Goal: Information Seeking & Learning: Learn about a topic

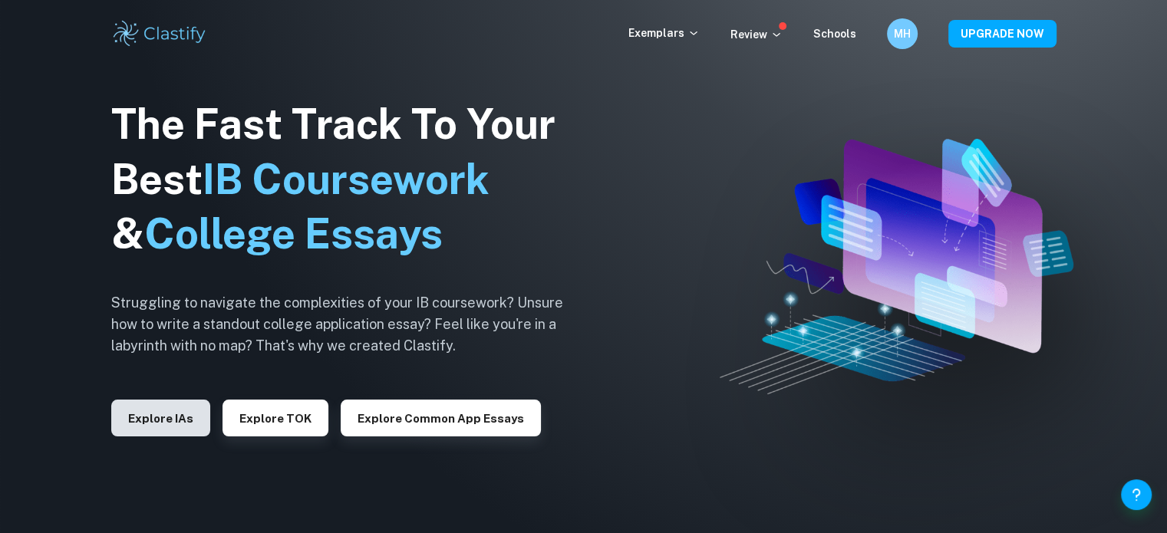
click at [153, 407] on button "Explore IAs" at bounding box center [160, 418] width 99 height 37
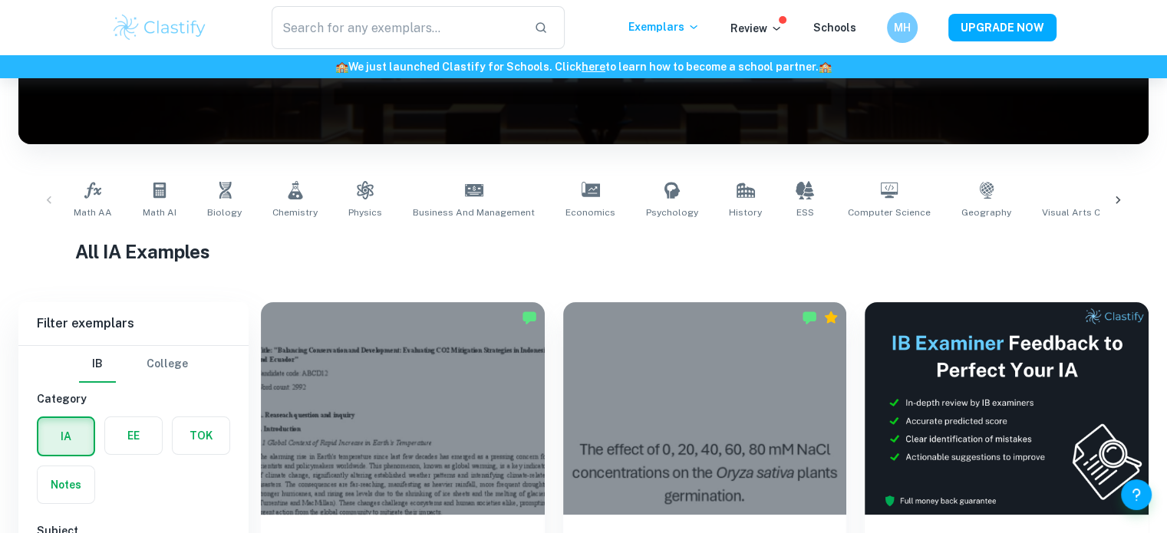
scroll to position [319, 0]
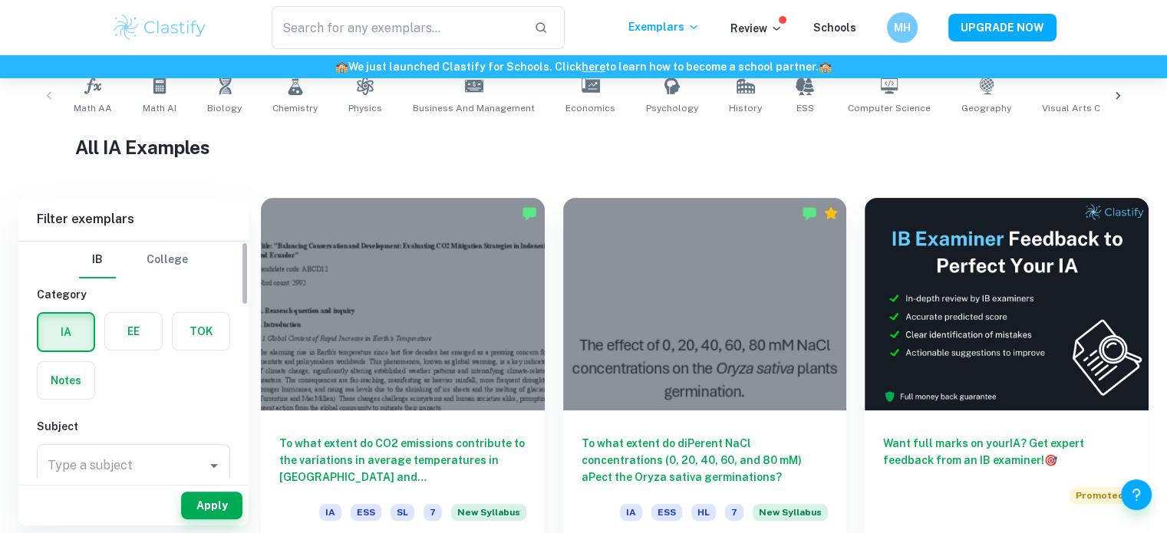
click at [124, 340] on label "button" at bounding box center [133, 331] width 57 height 37
click at [0, 0] on input "radio" at bounding box center [0, 0] width 0 height 0
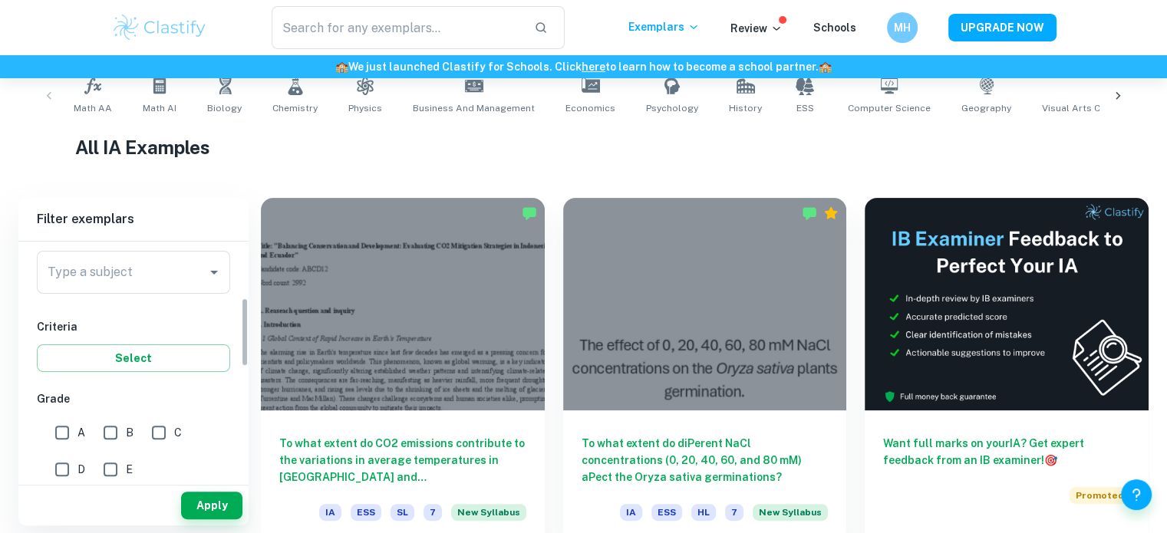
scroll to position [193, 0]
click at [162, 299] on div "Type a subject Type a subject" at bounding box center [133, 276] width 193 height 49
click at [150, 282] on input "Type a subject" at bounding box center [122, 273] width 156 height 29
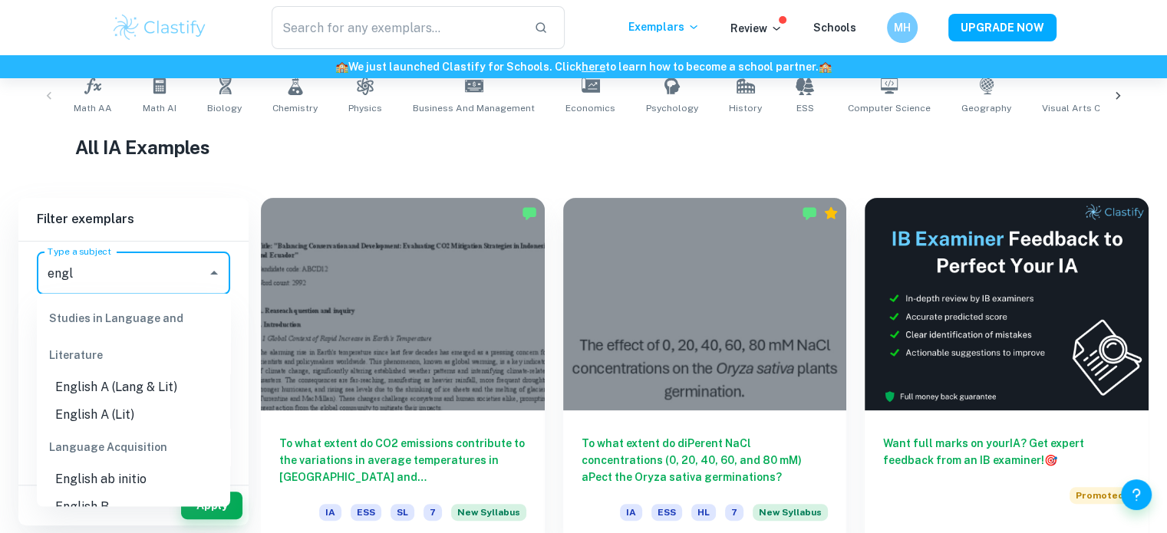
click at [155, 379] on li "English A (Lang & Lit)" at bounding box center [133, 387] width 193 height 28
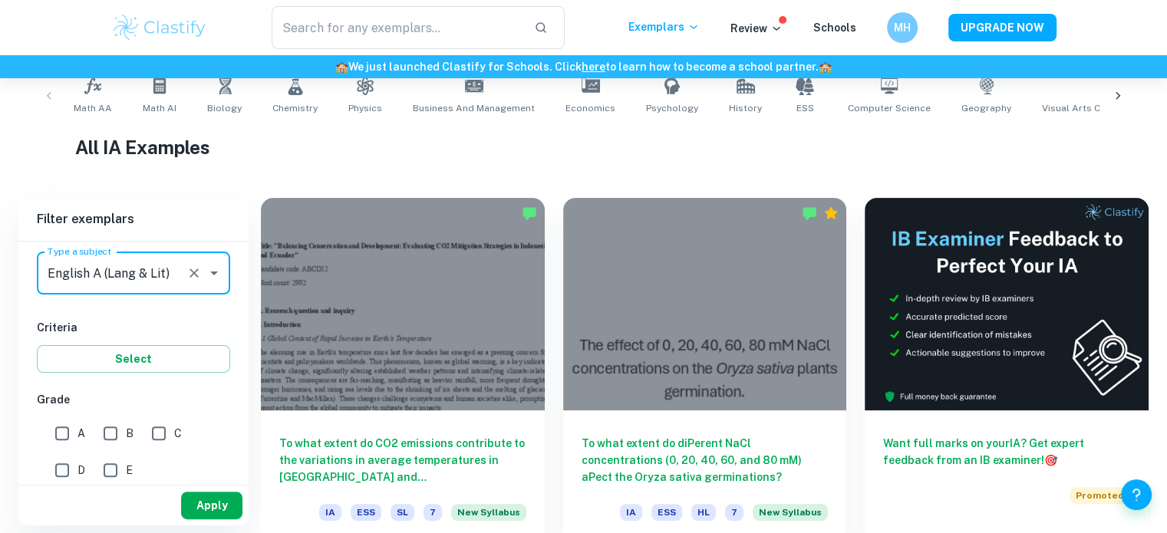
type input "English A (Lang & Lit)"
click at [214, 501] on button "Apply" at bounding box center [211, 506] width 61 height 28
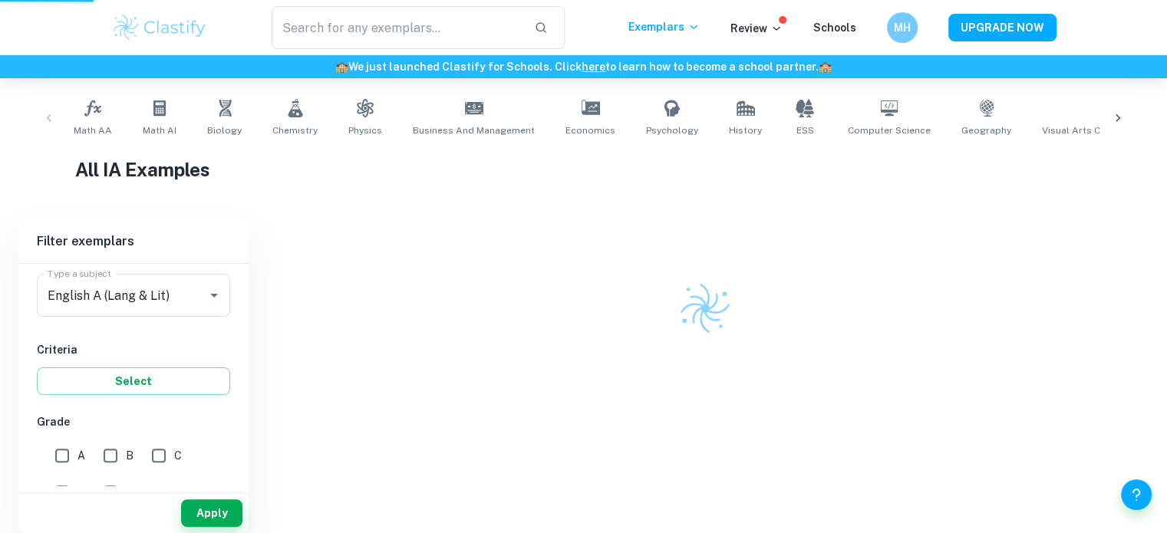
scroll to position [289, 0]
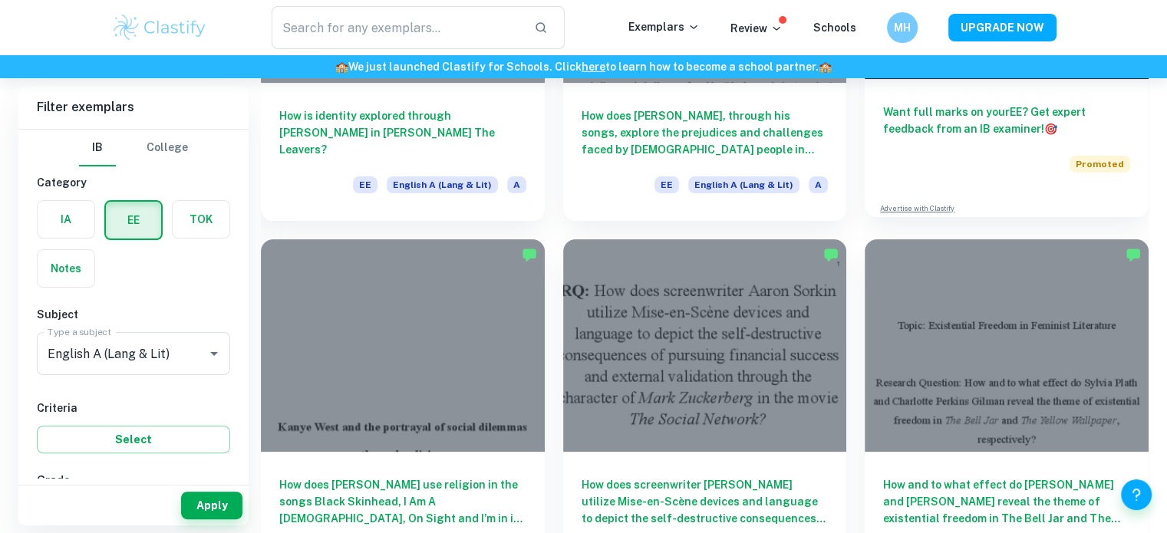
scroll to position [417, 0]
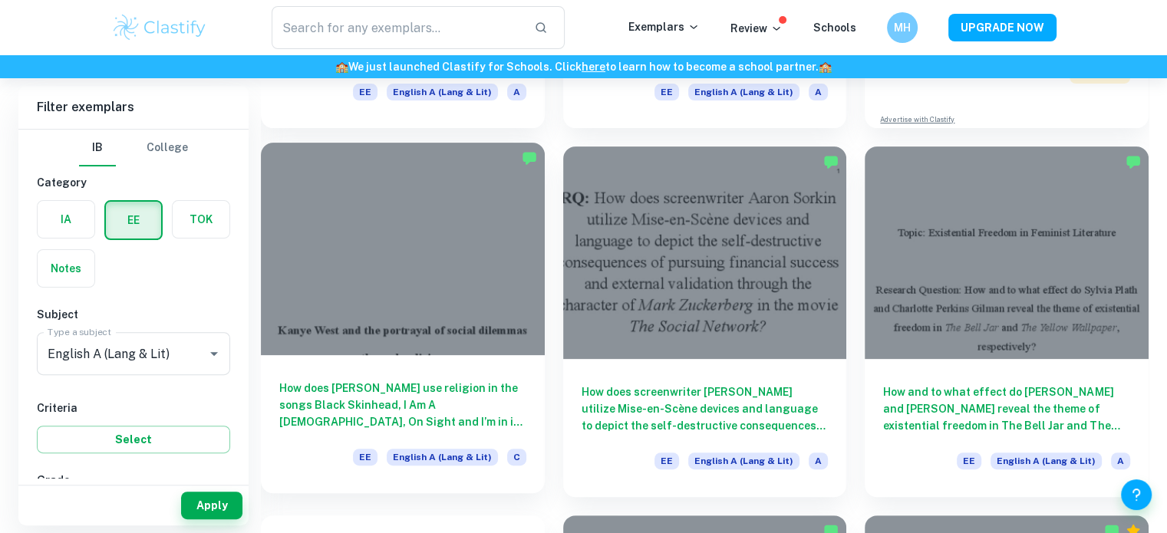
click at [431, 294] on div at bounding box center [403, 249] width 284 height 213
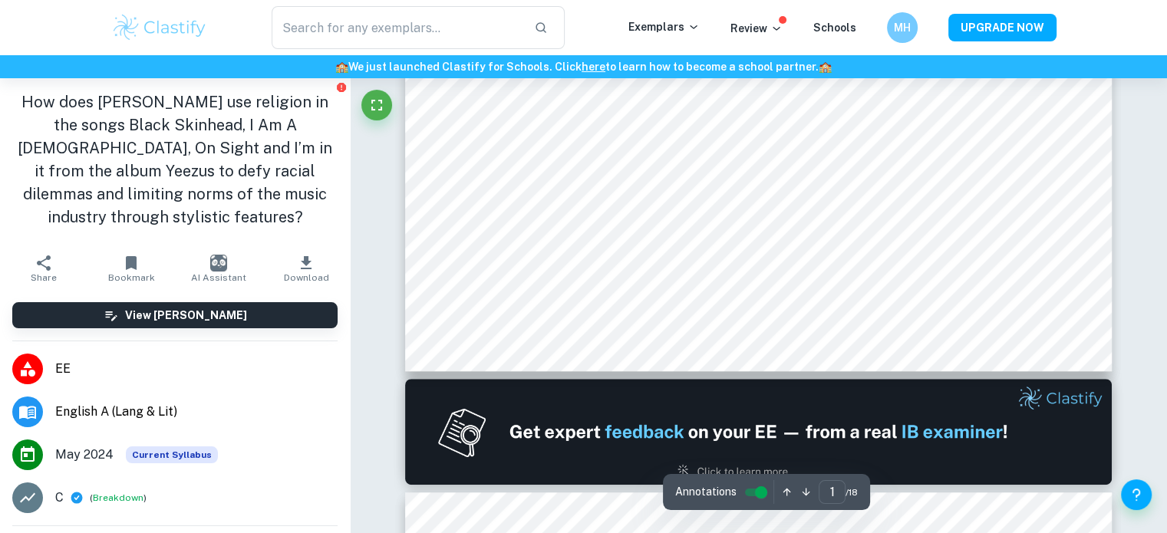
type input "2"
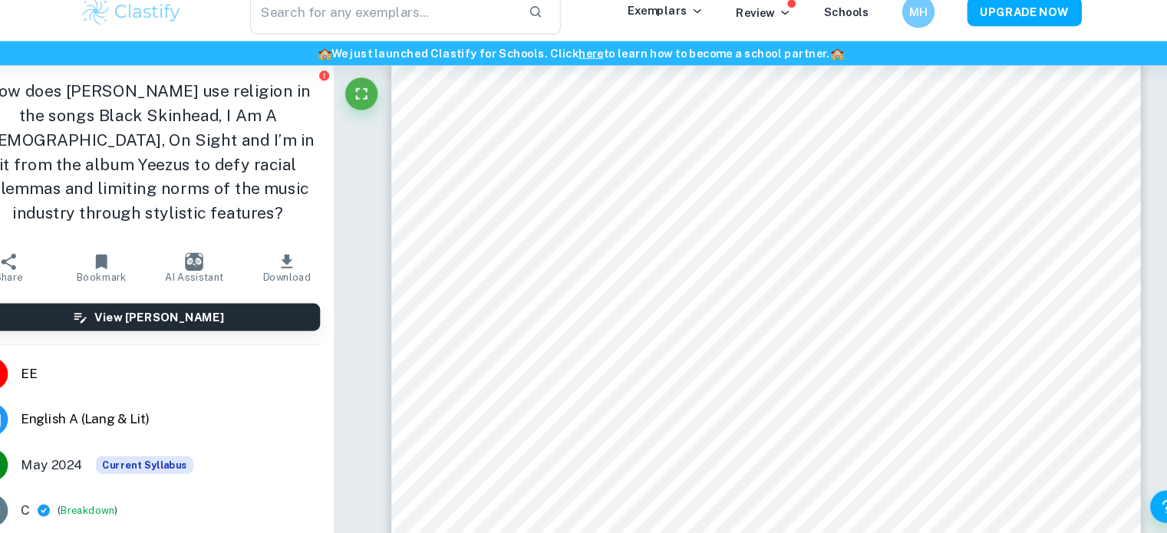
scroll to position [1175, 0]
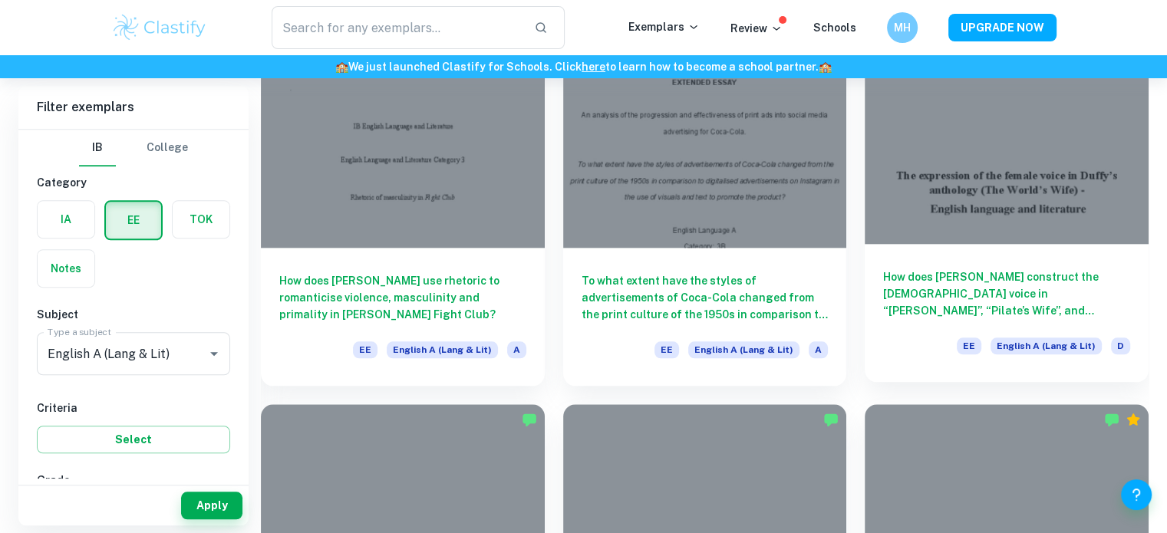
scroll to position [1685, 0]
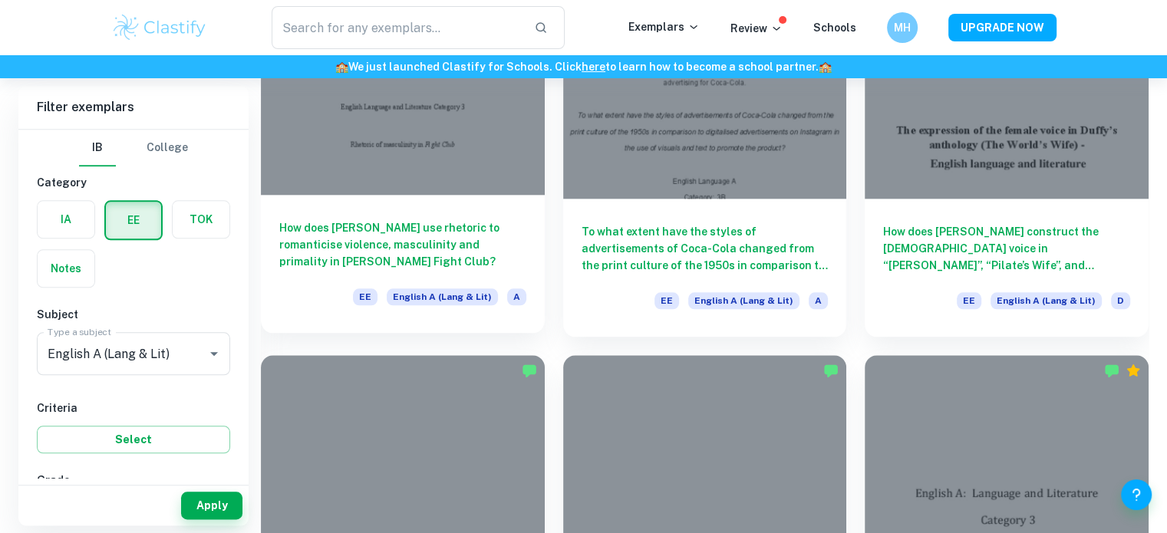
click at [410, 196] on div "How does [PERSON_NAME] use rhetoric to romanticise violence, masculinity and pr…" at bounding box center [403, 264] width 284 height 138
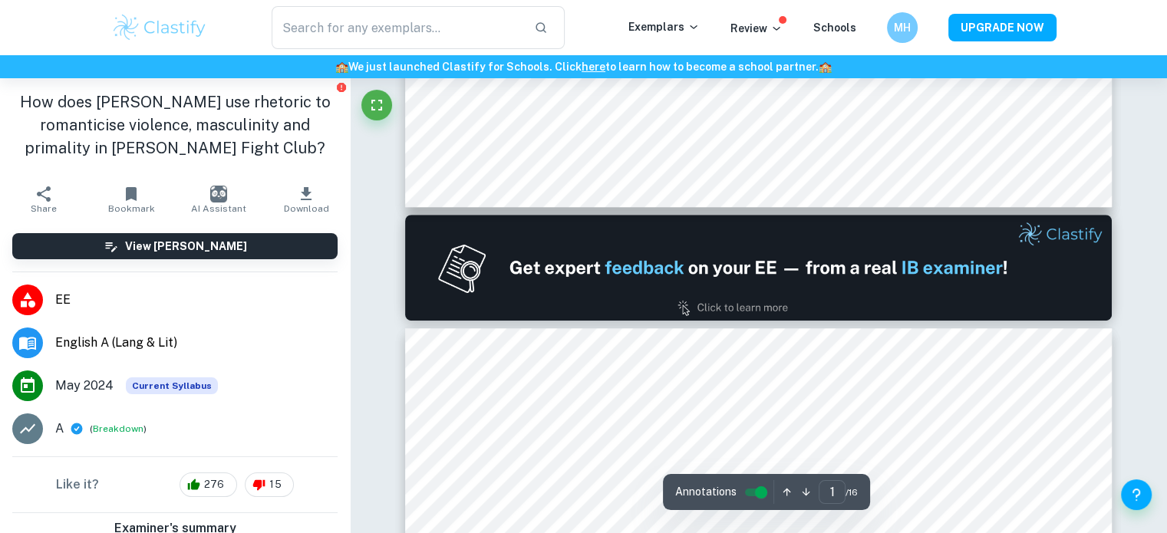
type input "2"
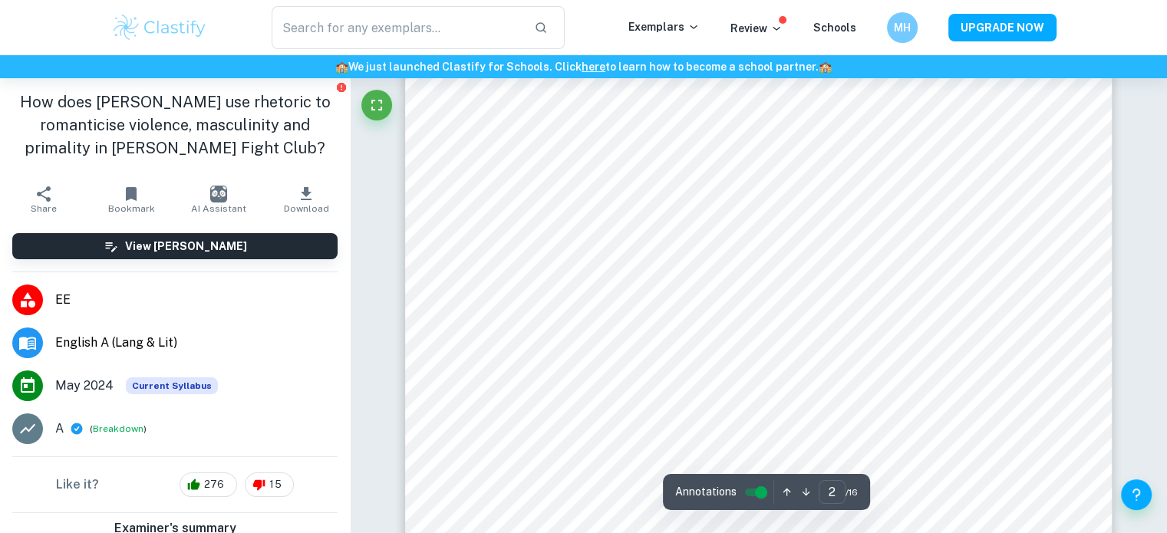
scroll to position [1119, 0]
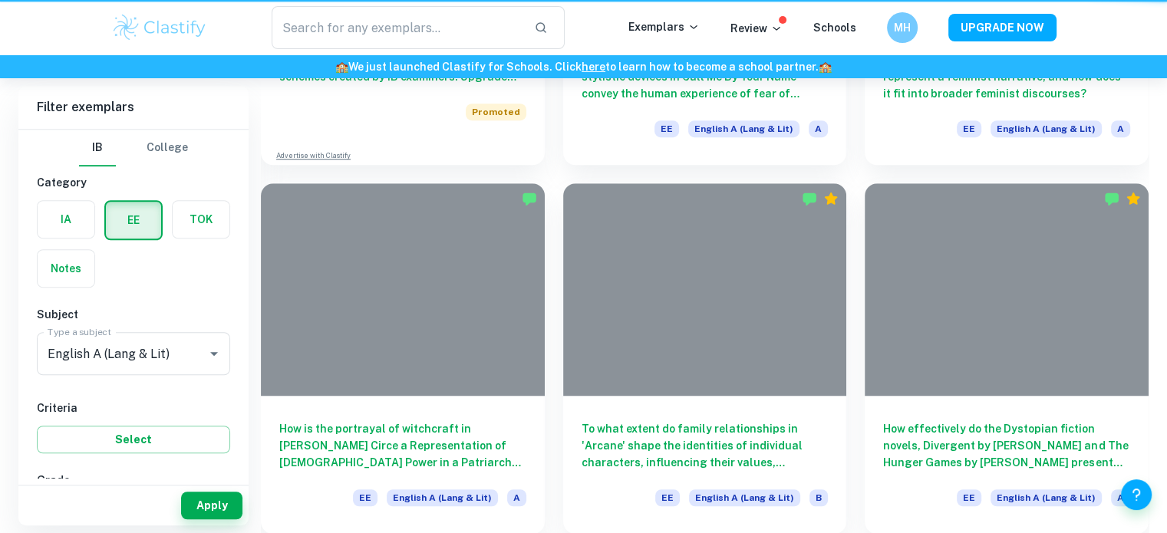
scroll to position [1685, 0]
